Goal: Task Accomplishment & Management: Manage account settings

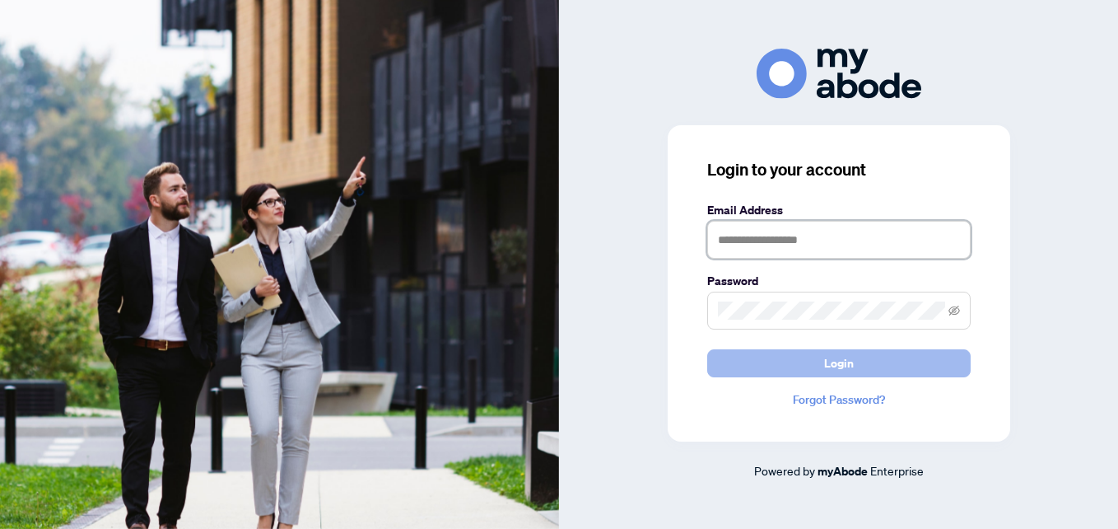
type input "**********"
click at [803, 371] on button "Login" at bounding box center [839, 363] width 264 height 28
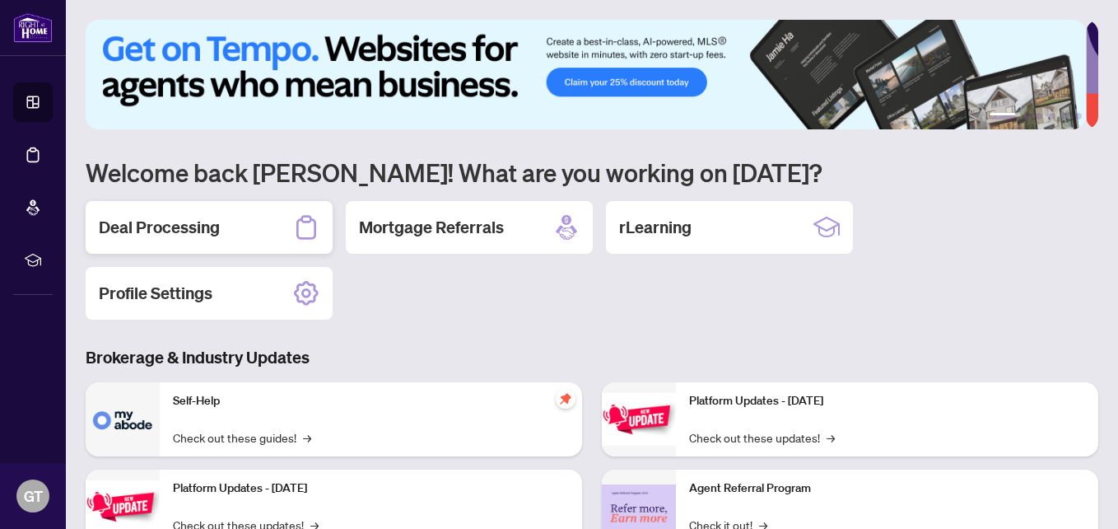
click at [167, 234] on h2 "Deal Processing" at bounding box center [159, 227] width 121 height 23
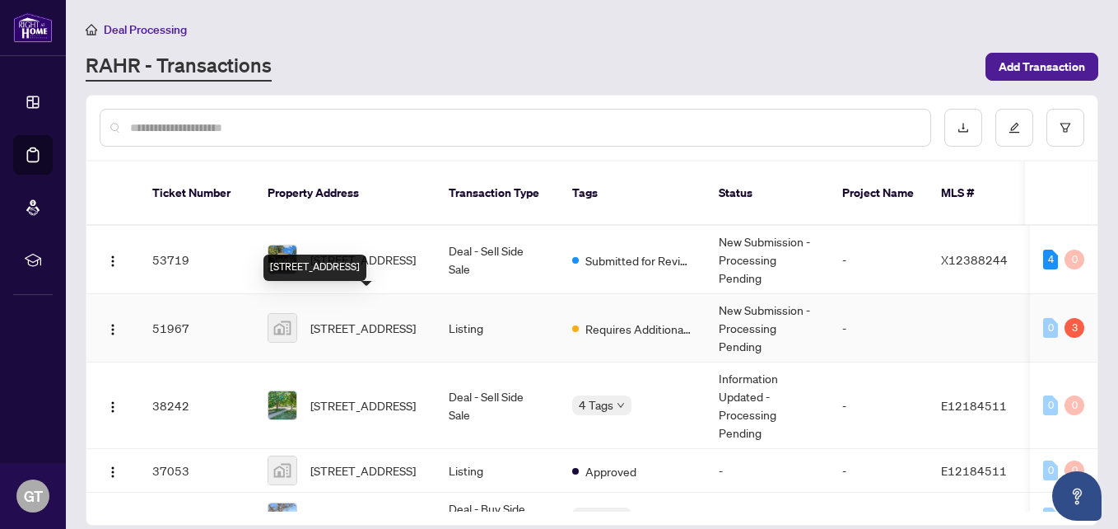
click at [342, 319] on span "[STREET_ADDRESS]" at bounding box center [362, 328] width 105 height 18
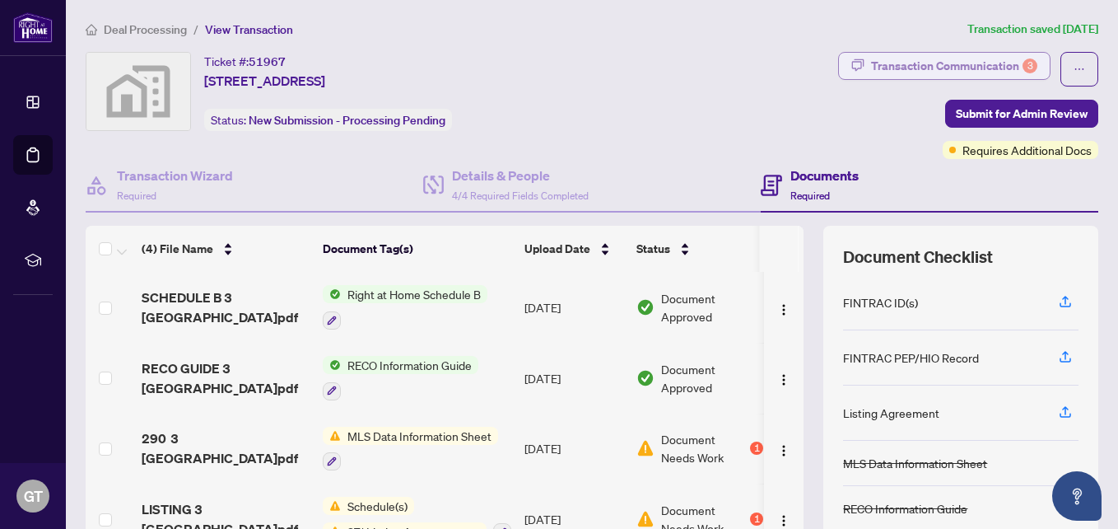
click at [888, 65] on div "Transaction Communication 3" at bounding box center [954, 66] width 166 height 26
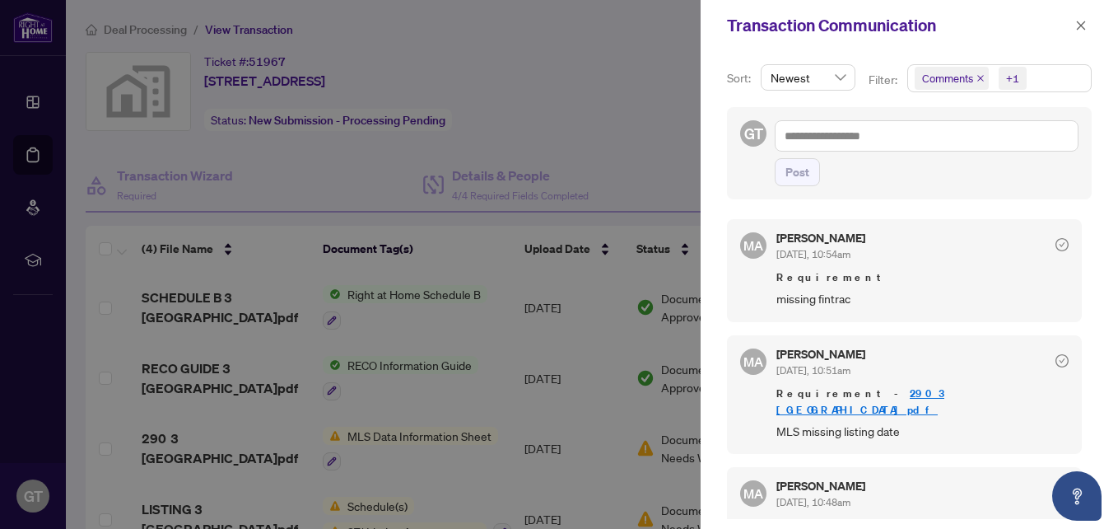
click at [590, 145] on div at bounding box center [559, 264] width 1118 height 529
click at [1079, 30] on icon "close" at bounding box center [1082, 26] width 12 height 12
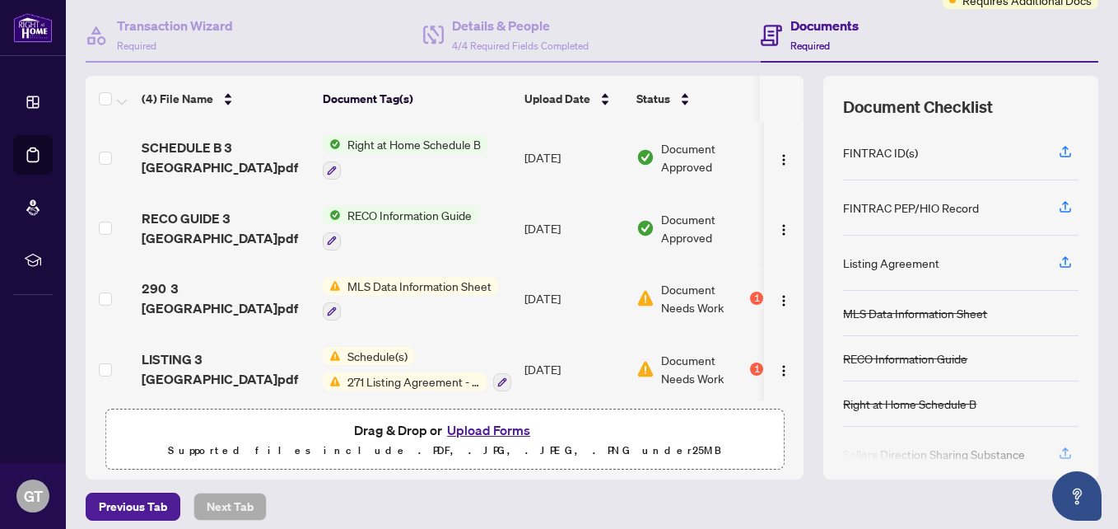
scroll to position [161, 0]
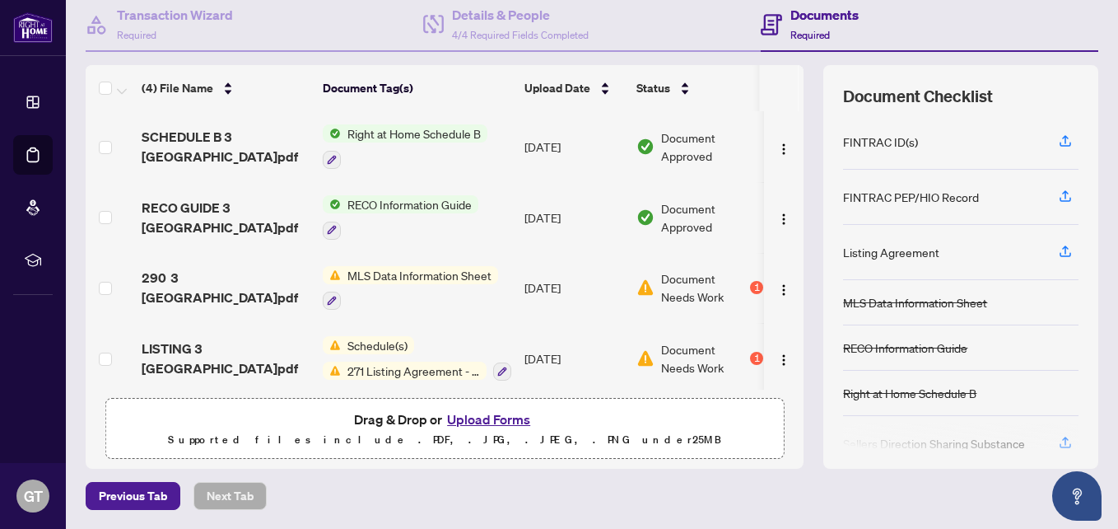
click at [474, 417] on button "Upload Forms" at bounding box center [488, 418] width 93 height 21
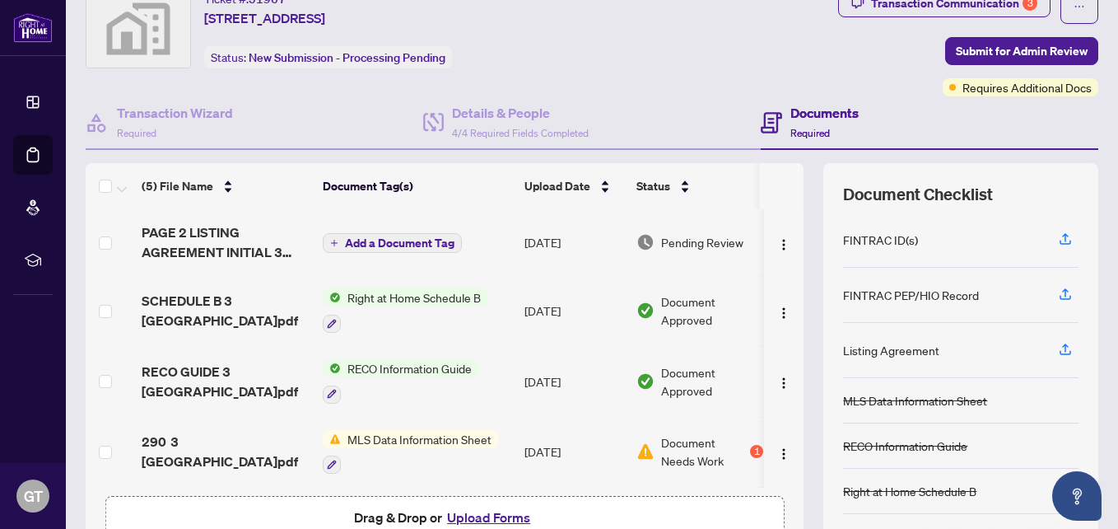
scroll to position [0, 0]
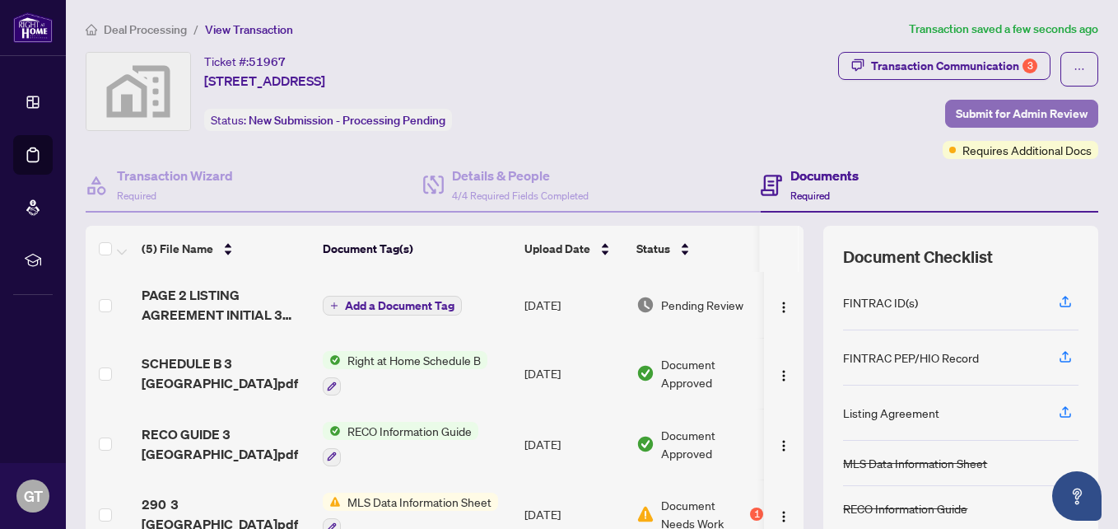
click at [1029, 114] on span "Submit for Admin Review" at bounding box center [1022, 113] width 132 height 26
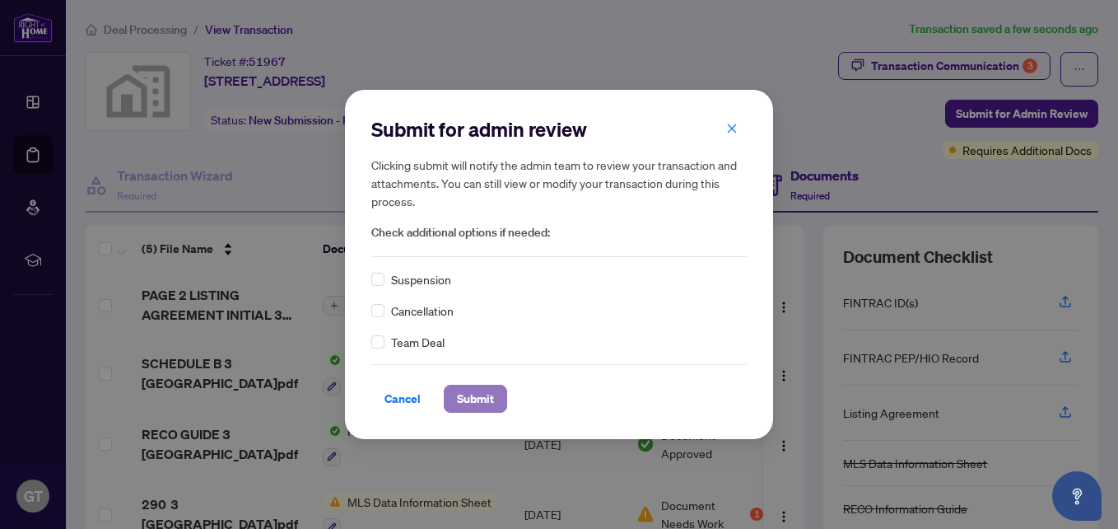
click at [476, 403] on span "Submit" at bounding box center [475, 398] width 37 height 26
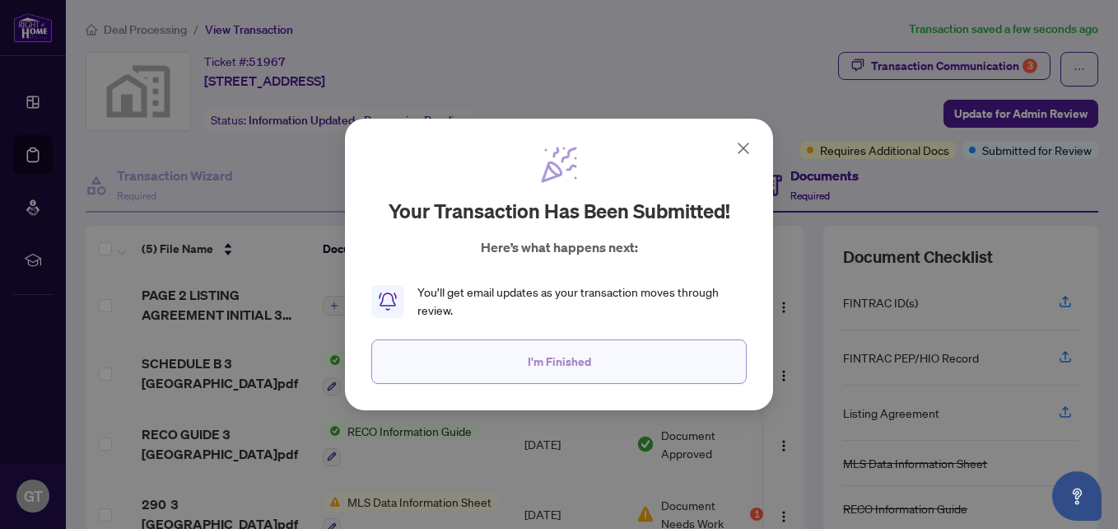
click at [550, 364] on span "I'm Finished" at bounding box center [559, 361] width 63 height 26
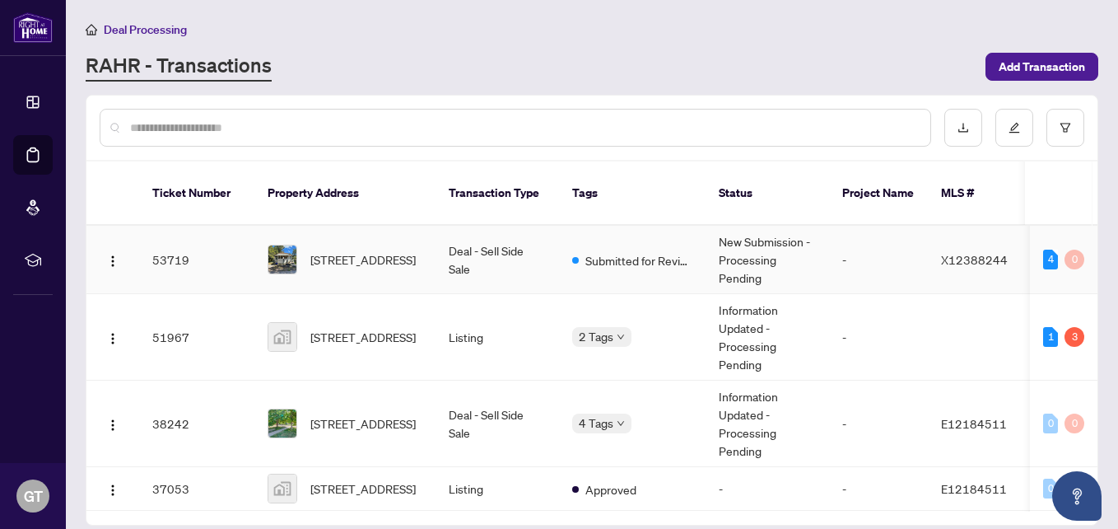
click at [497, 228] on td "Deal - Sell Side Sale" at bounding box center [498, 260] width 124 height 68
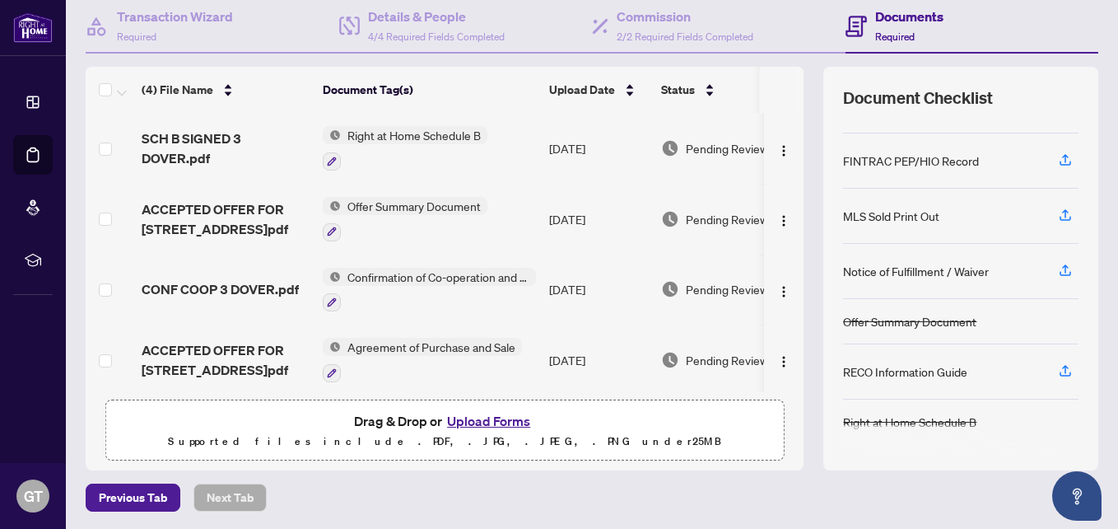
scroll to position [161, 0]
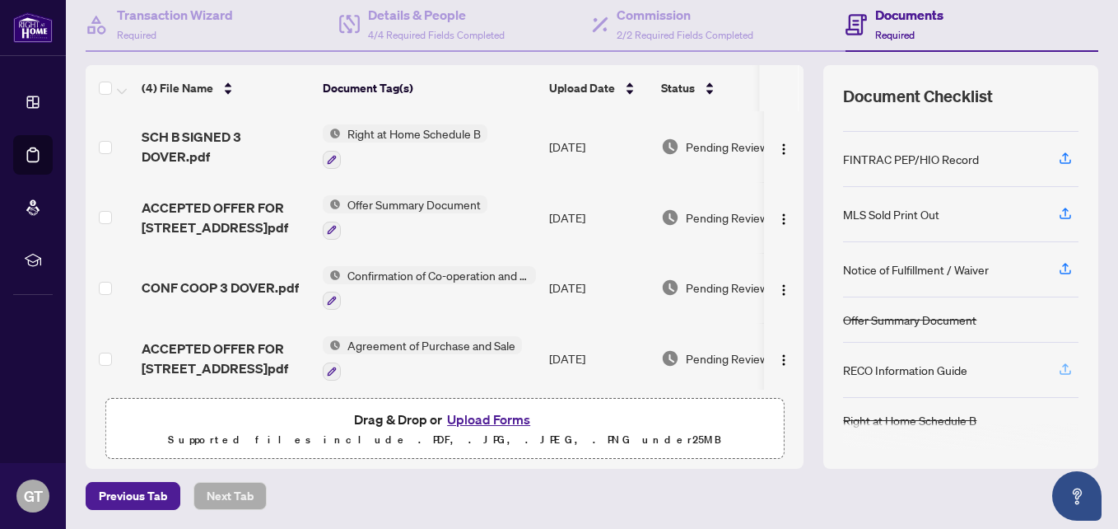
click at [1058, 368] on icon "button" at bounding box center [1065, 369] width 15 height 15
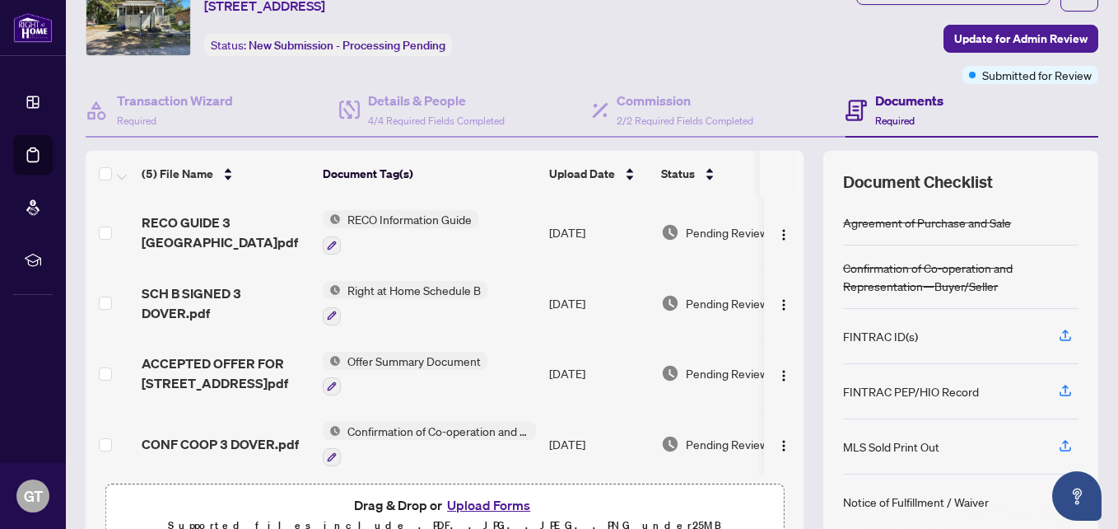
scroll to position [0, 0]
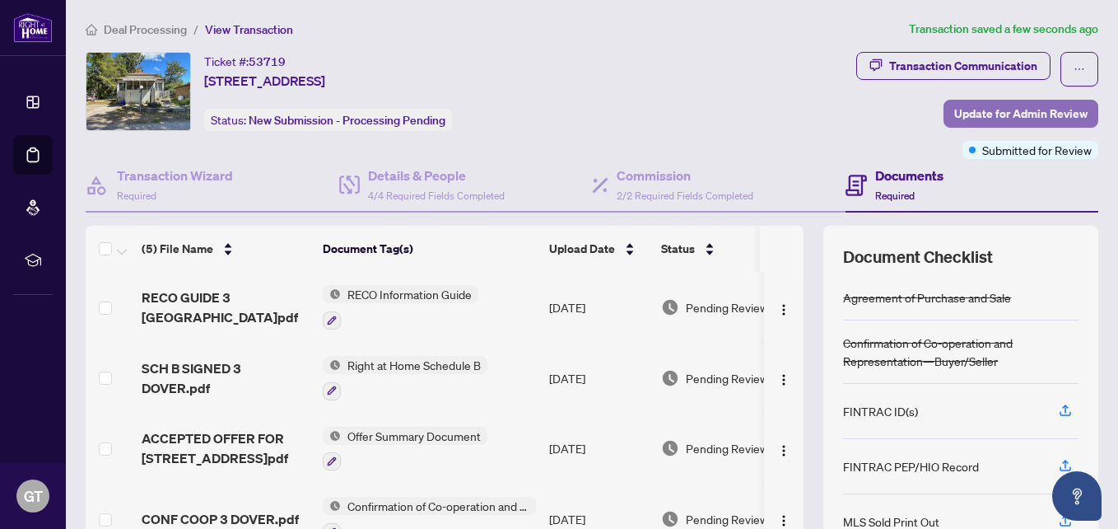
click at [959, 110] on span "Update for Admin Review" at bounding box center [1020, 113] width 133 height 26
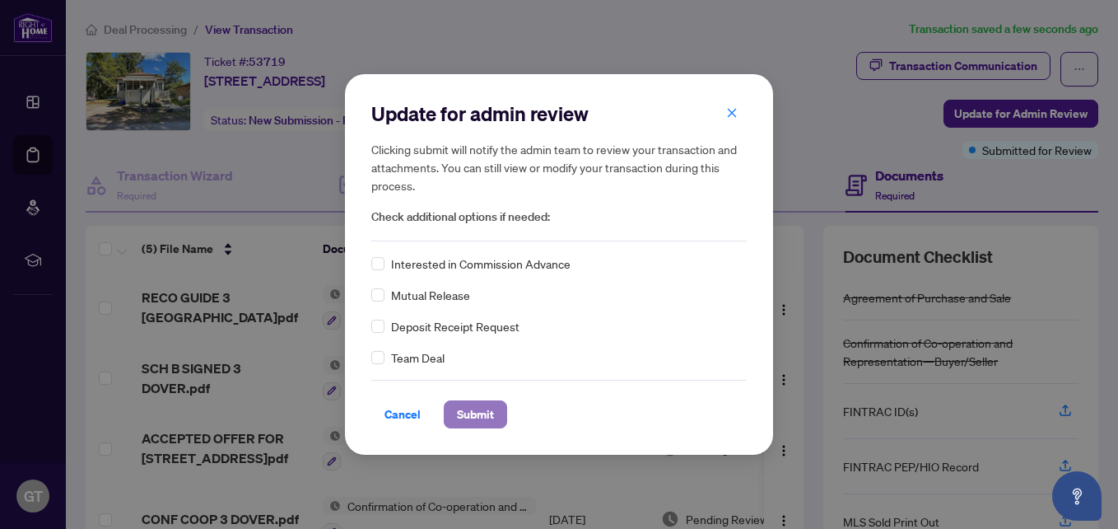
click at [477, 413] on span "Submit" at bounding box center [475, 414] width 37 height 26
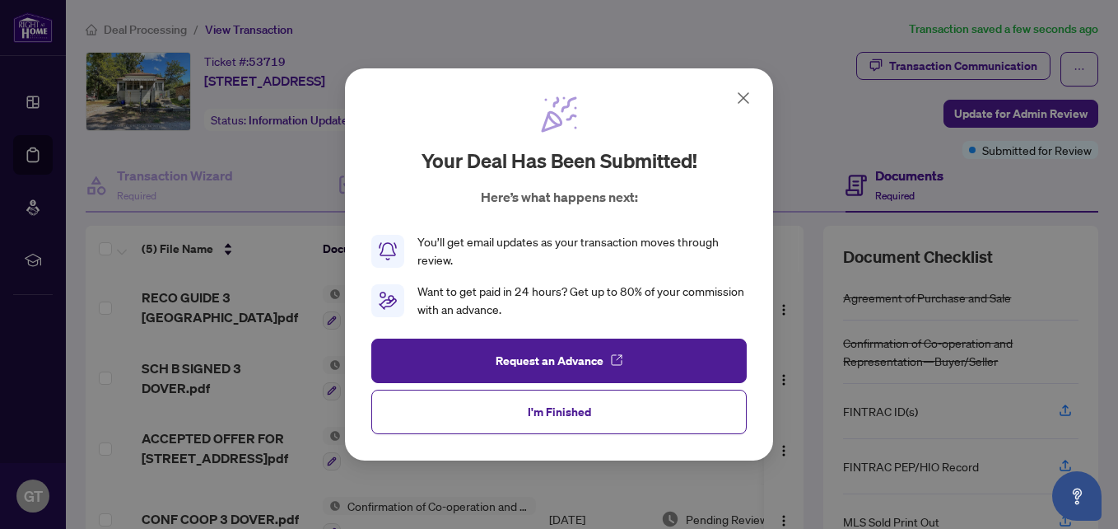
click at [749, 97] on icon at bounding box center [744, 98] width 20 height 20
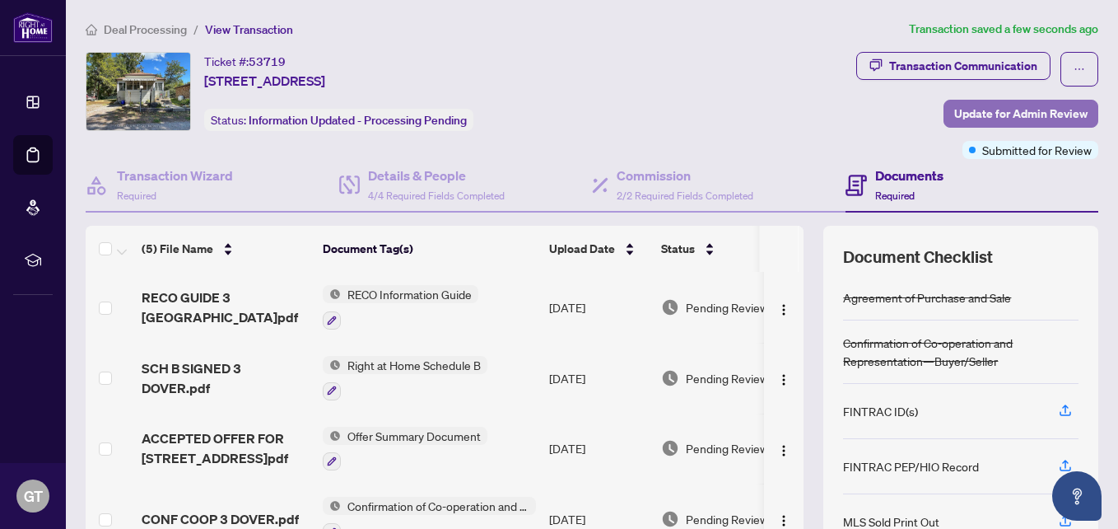
click at [982, 105] on span "Update for Admin Review" at bounding box center [1020, 113] width 133 height 26
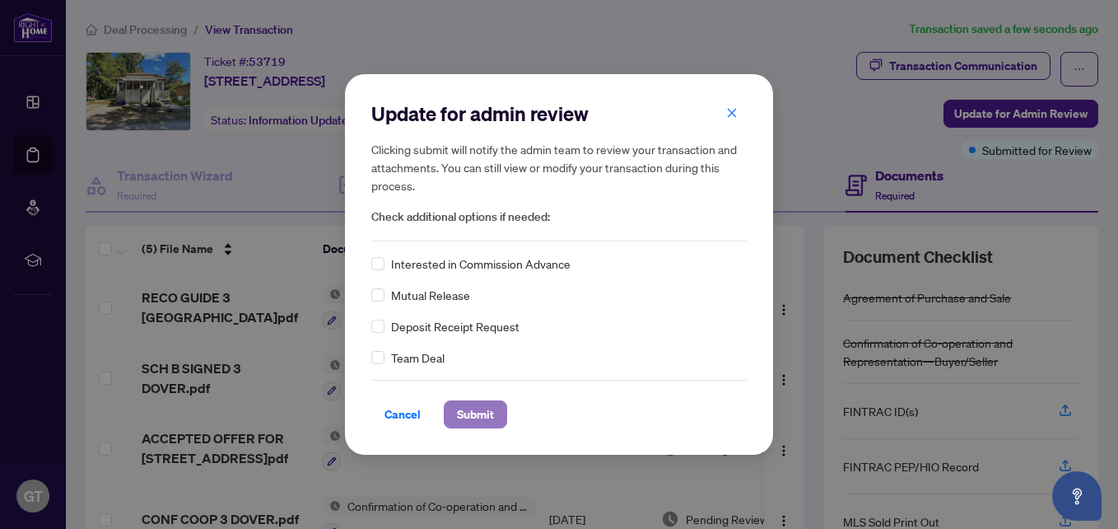
click at [469, 410] on span "Submit" at bounding box center [475, 414] width 37 height 26
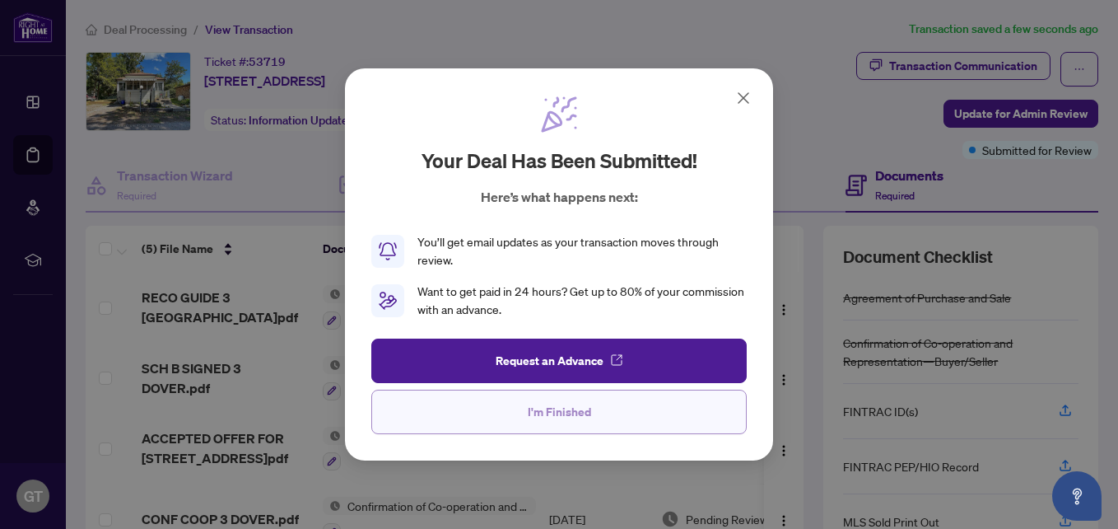
click at [561, 414] on span "I'm Finished" at bounding box center [559, 412] width 63 height 26
